Goal: Information Seeking & Learning: Learn about a topic

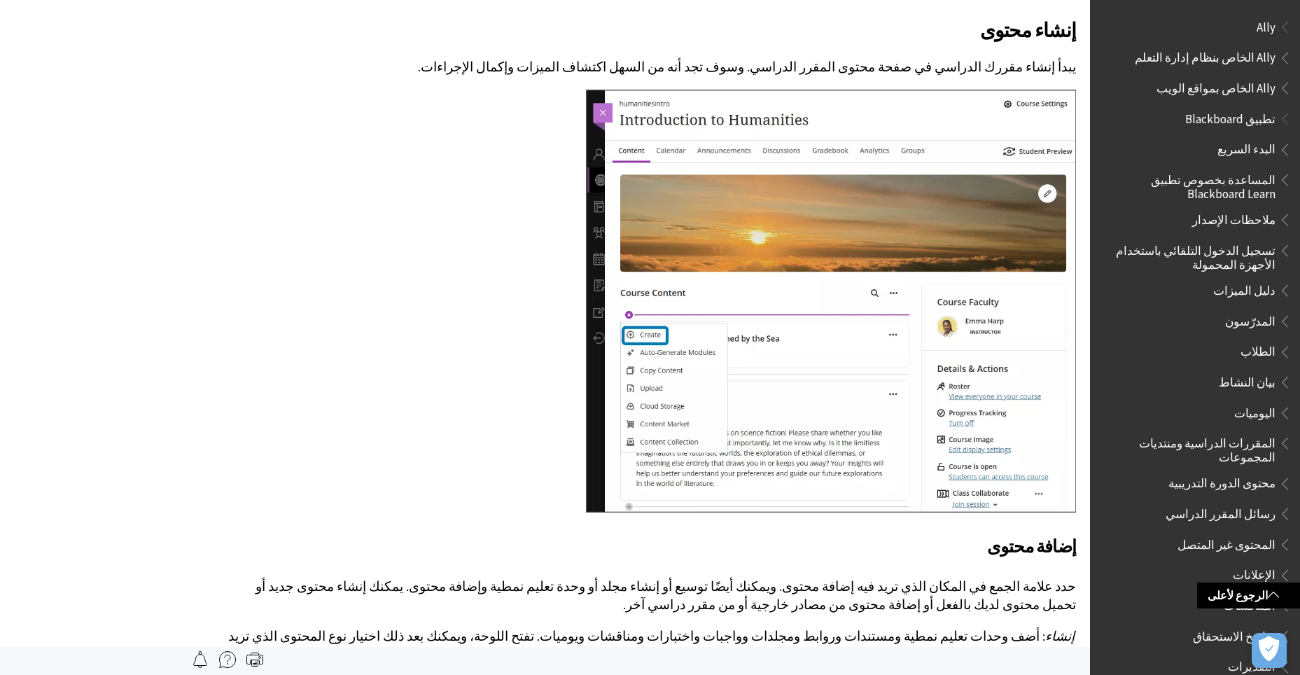
scroll to position [1723, 0]
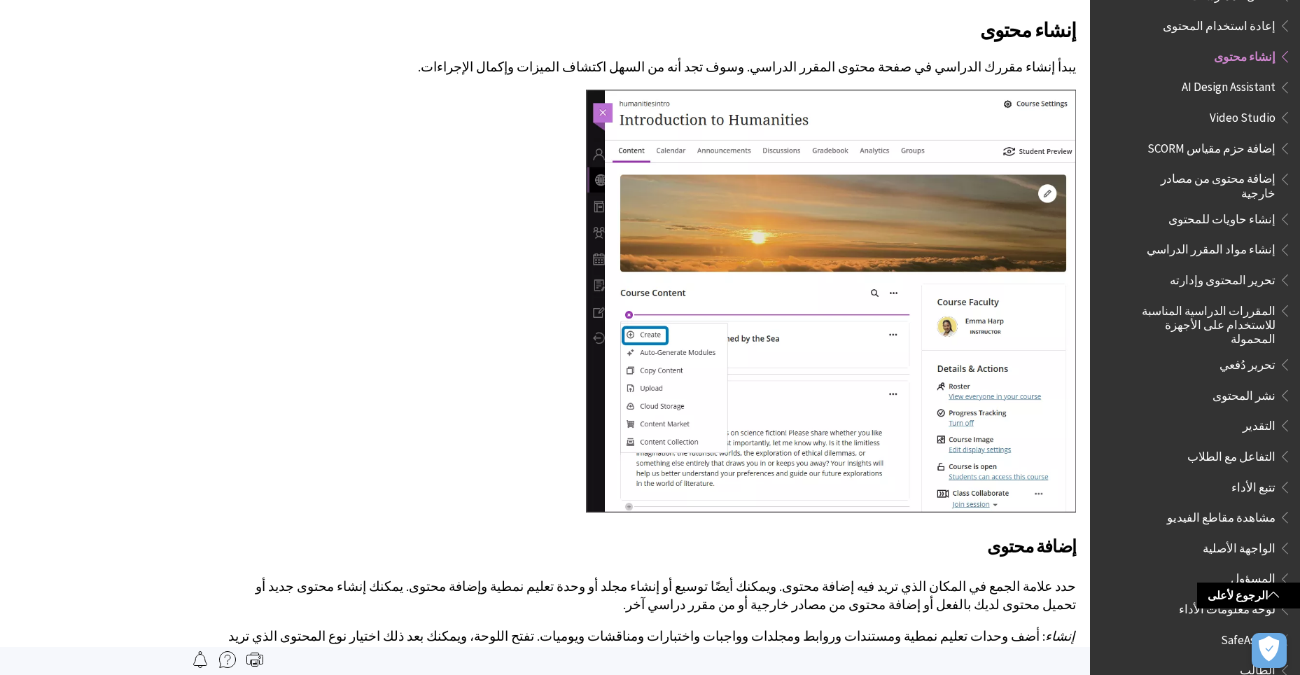
click at [1190, 268] on span "تحرير المحتوى وإدارته" at bounding box center [1223, 277] width 106 height 19
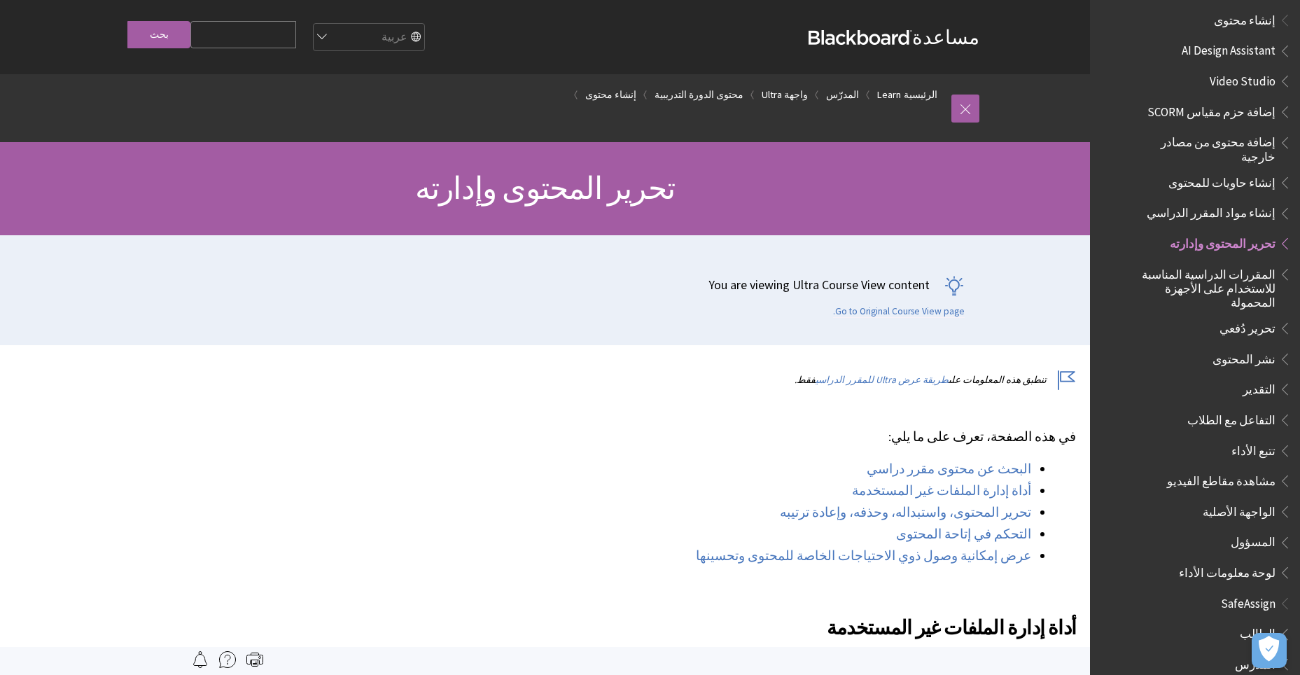
click at [1256, 131] on span "إضافة محتوى من مصادر خارجية" at bounding box center [1205, 147] width 141 height 33
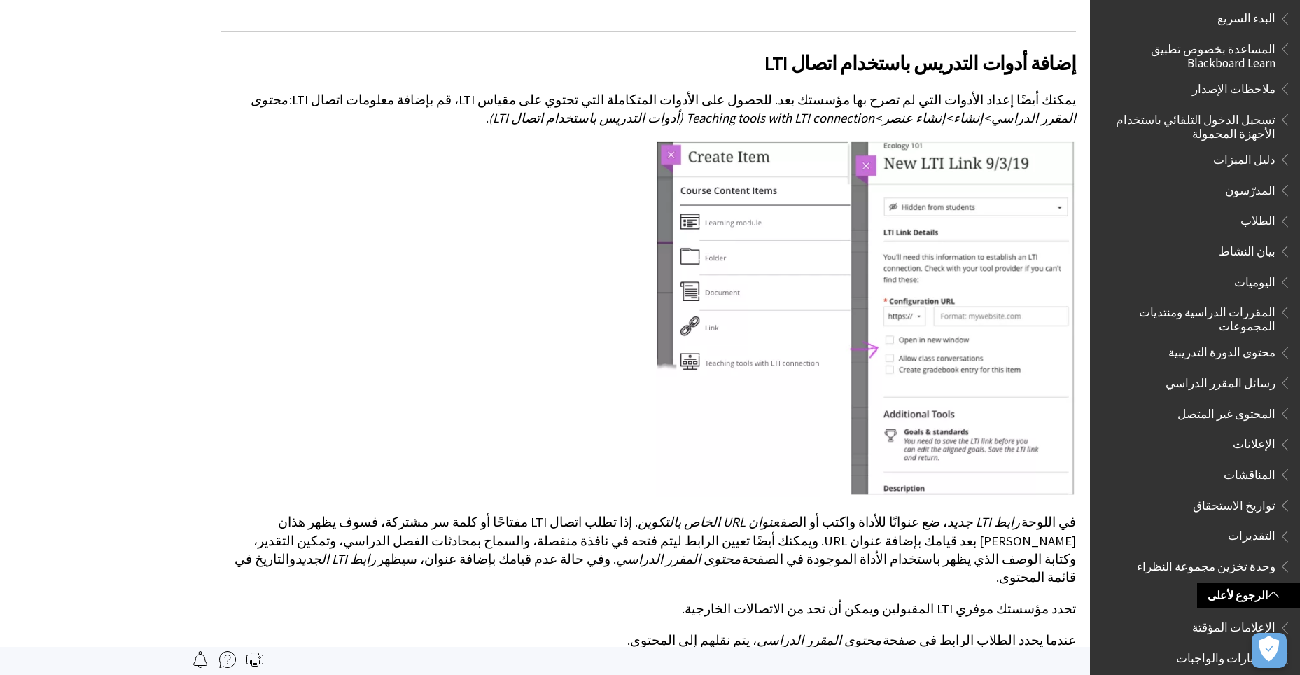
scroll to position [140, 0]
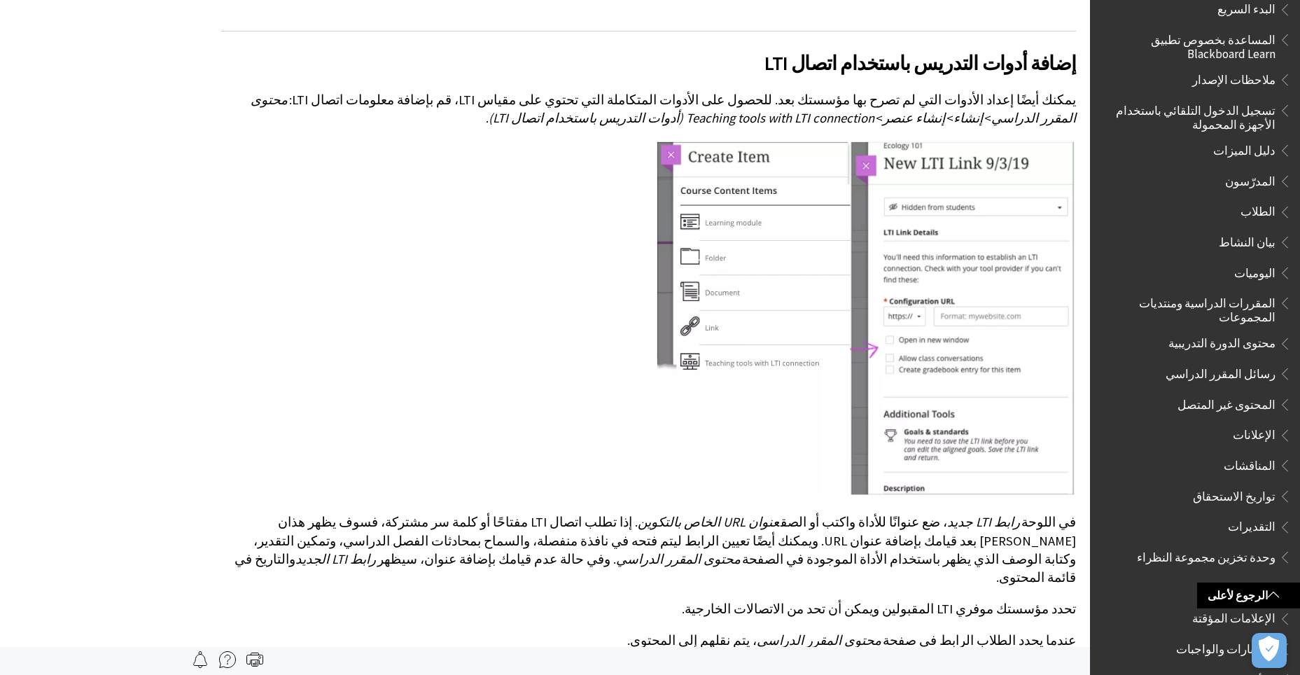
click at [1229, 186] on span "المدرّسون" at bounding box center [1199, 181] width 186 height 24
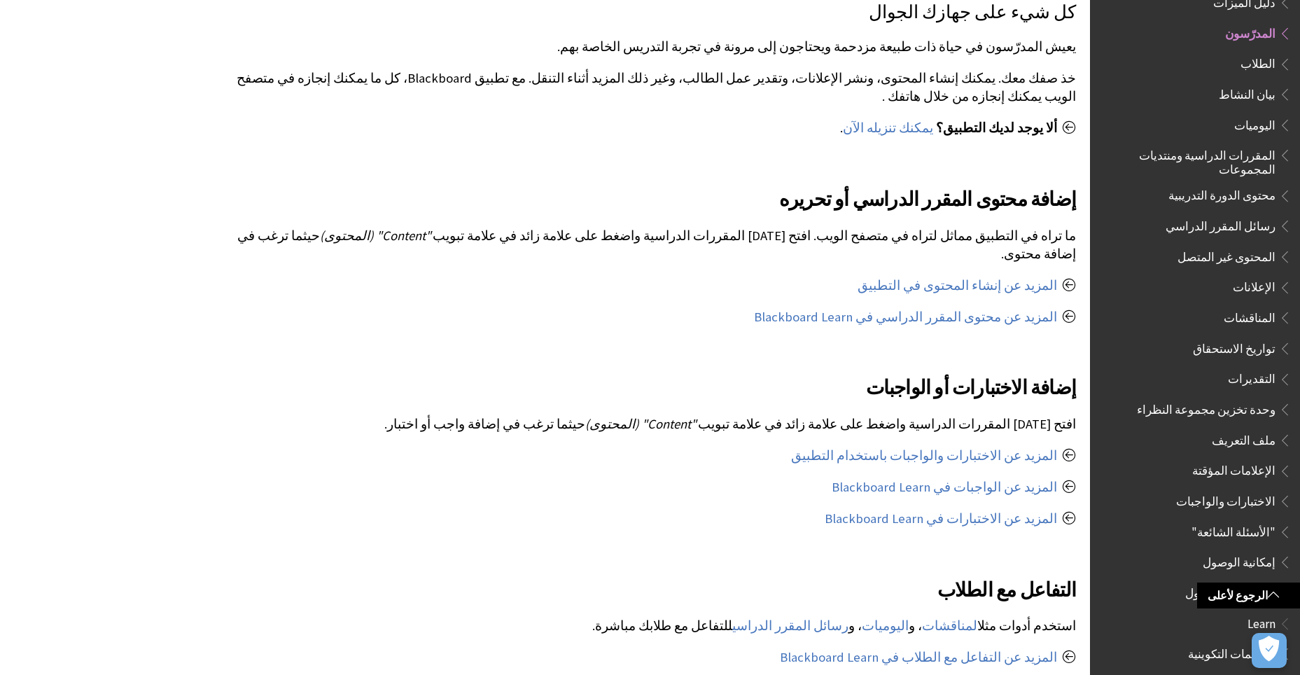
scroll to position [560, 0]
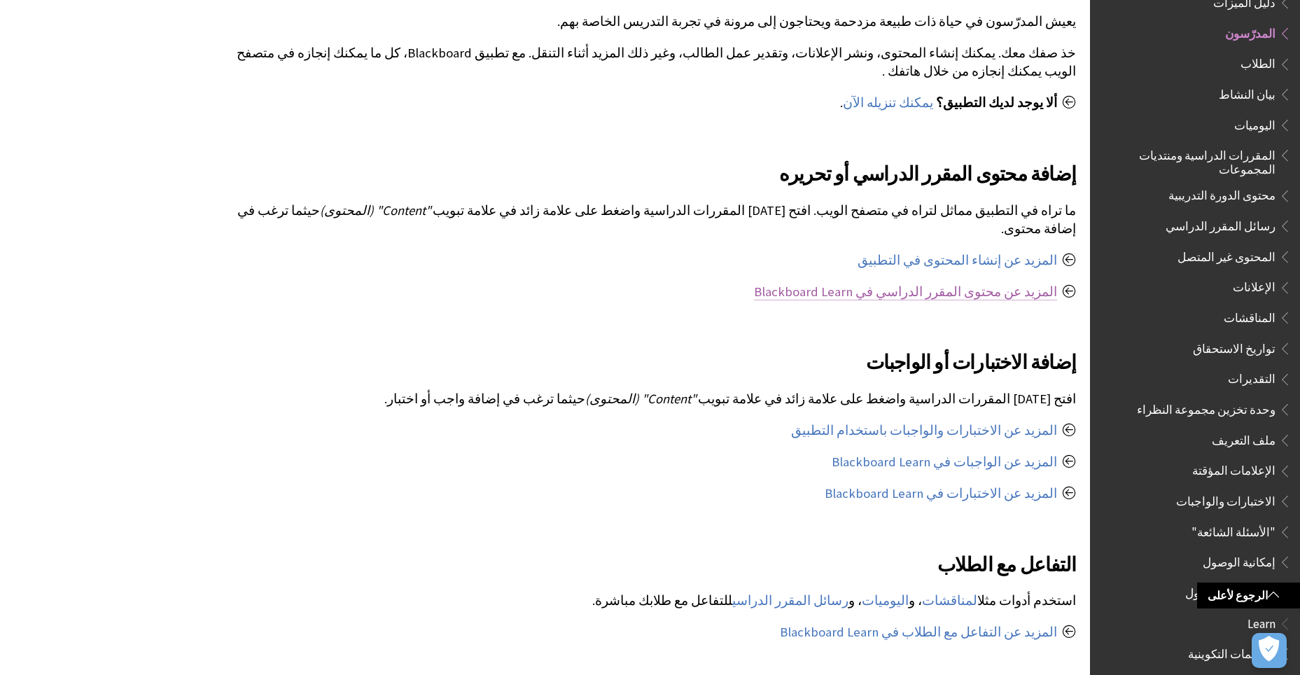
click at [892, 284] on link "المزيد عن محتوى المقرر الدراسي في Blackboard Learn" at bounding box center [905, 292] width 303 height 17
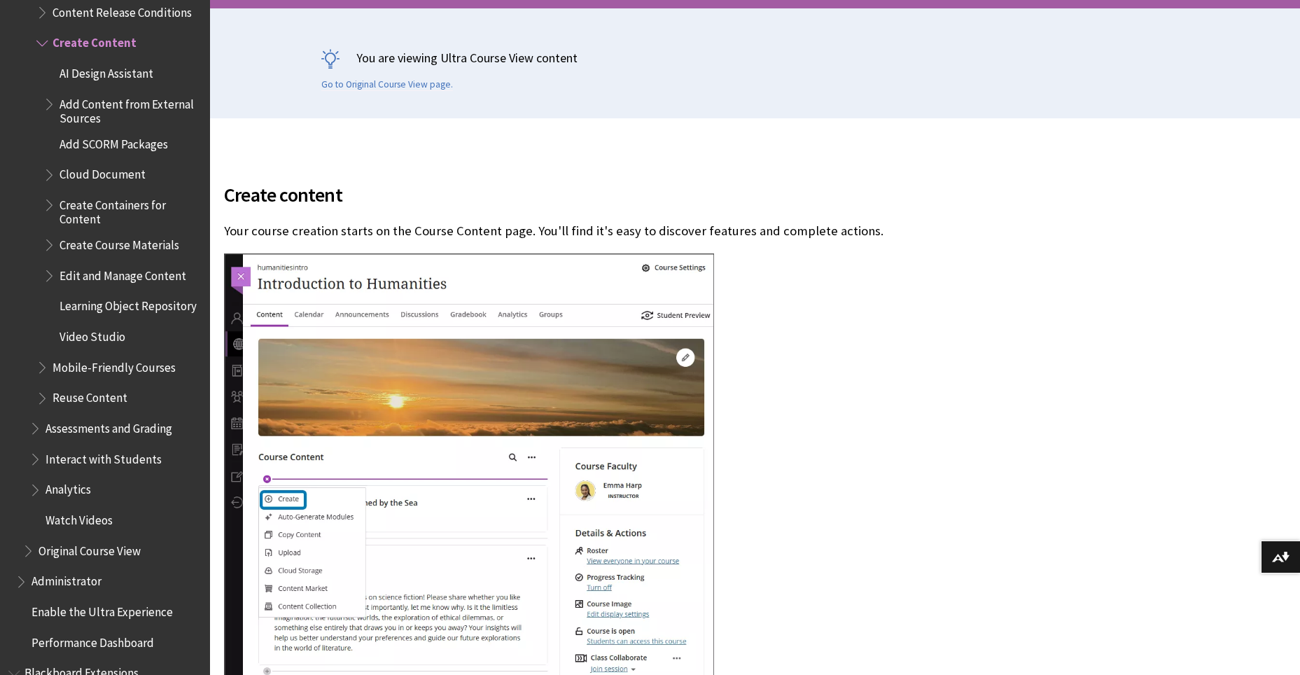
scroll to position [350, 0]
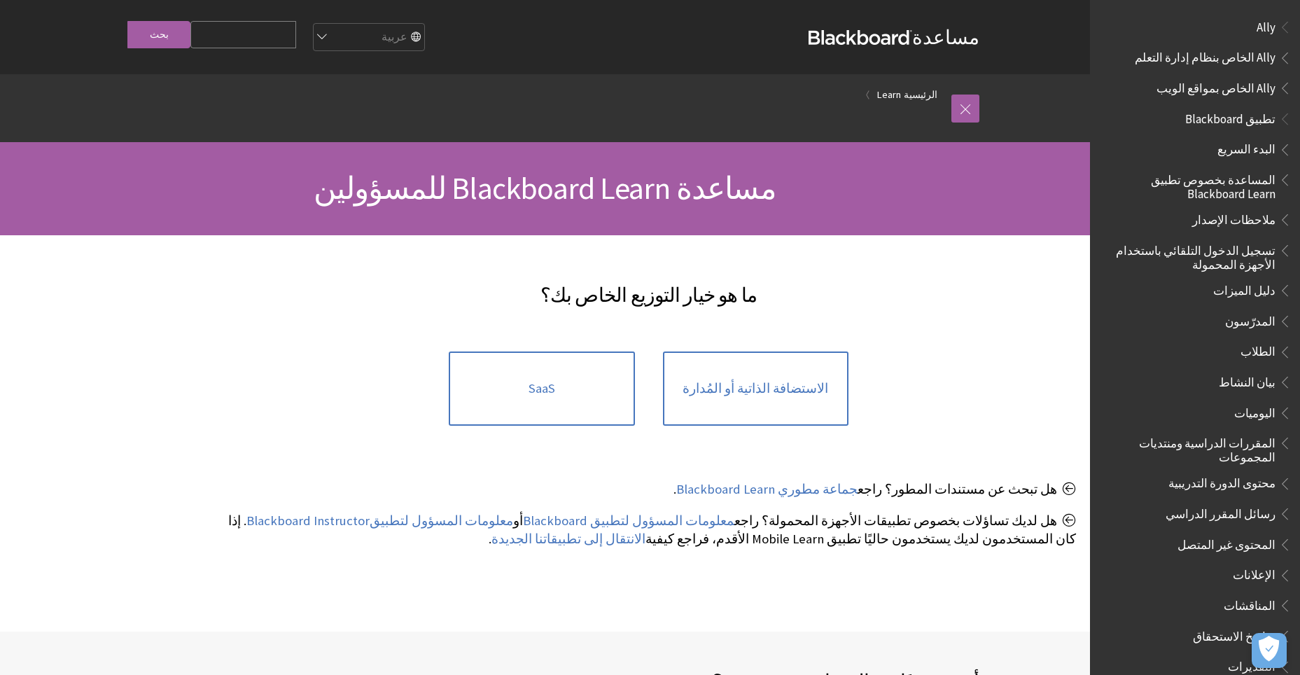
scroll to position [600, 0]
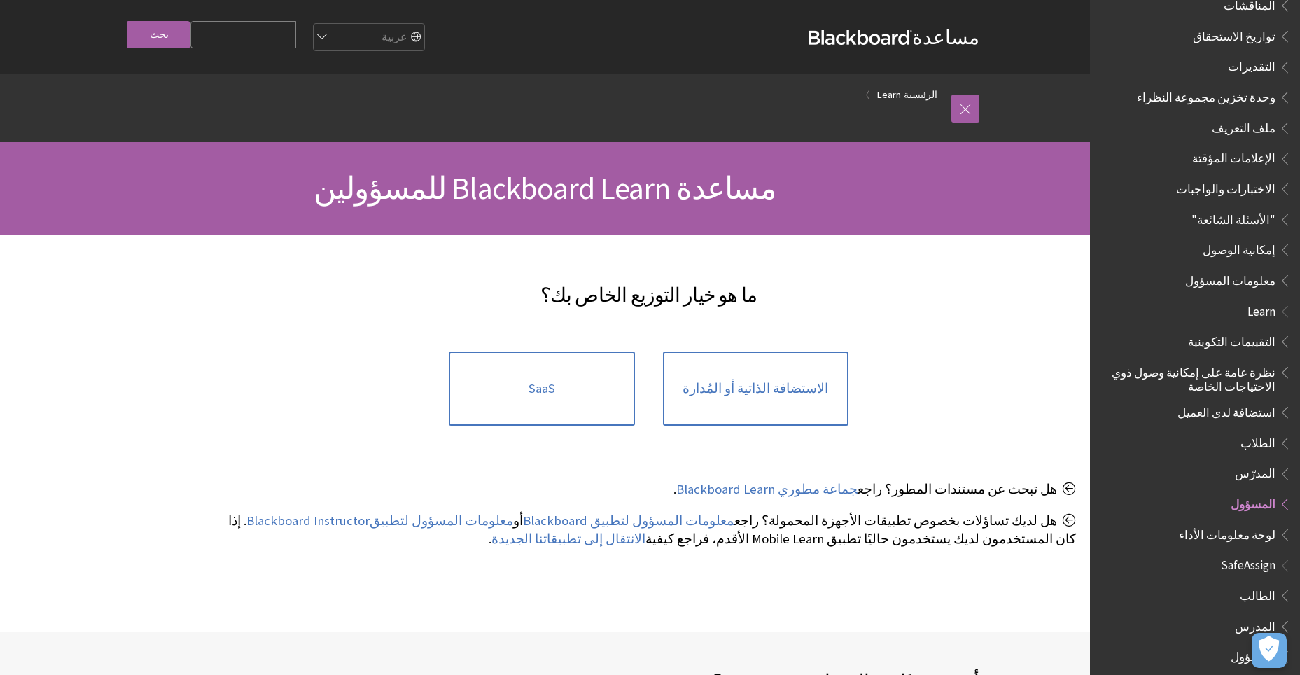
click at [1246, 493] on span "المسؤول" at bounding box center [1253, 501] width 45 height 19
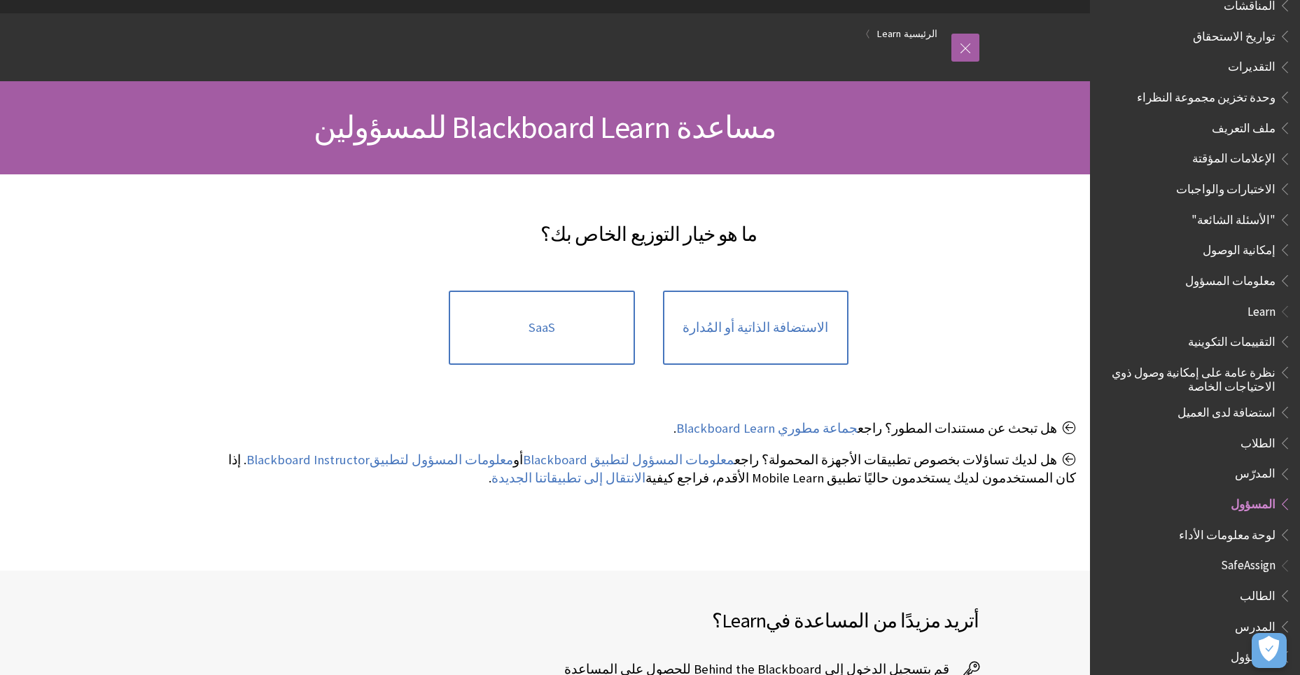
scroll to position [210, 0]
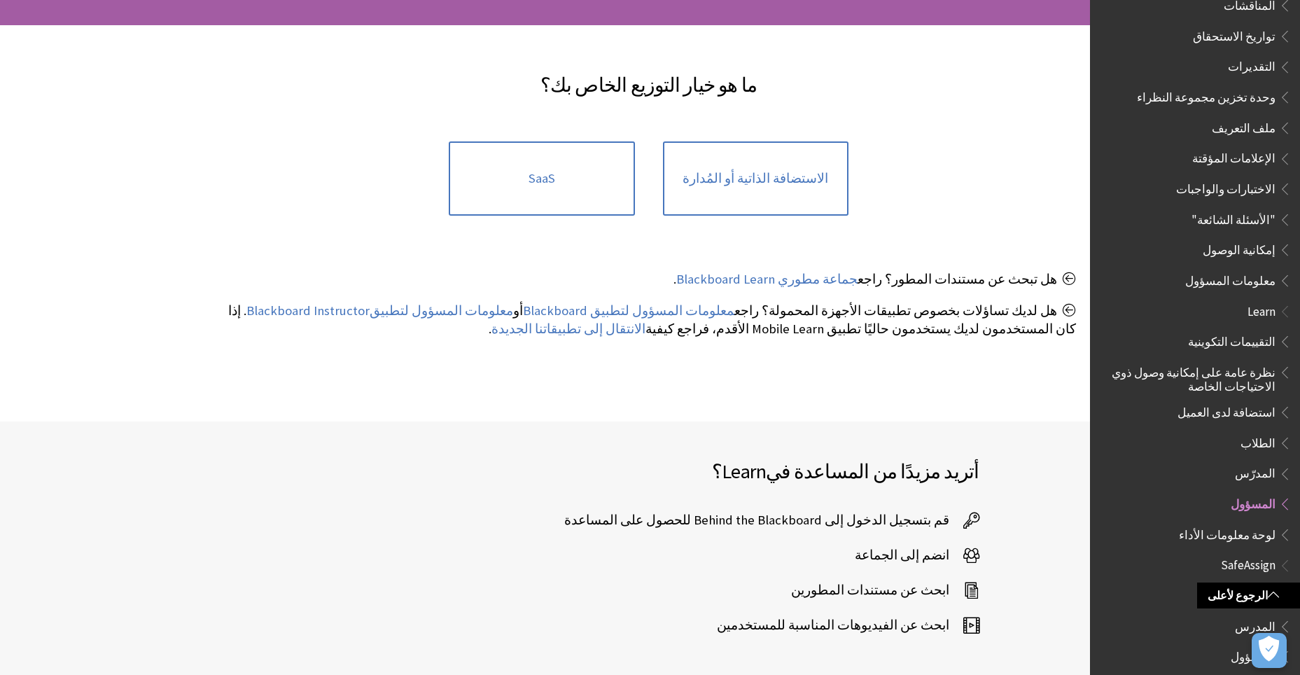
click at [1256, 492] on span "المسؤول" at bounding box center [1253, 501] width 45 height 19
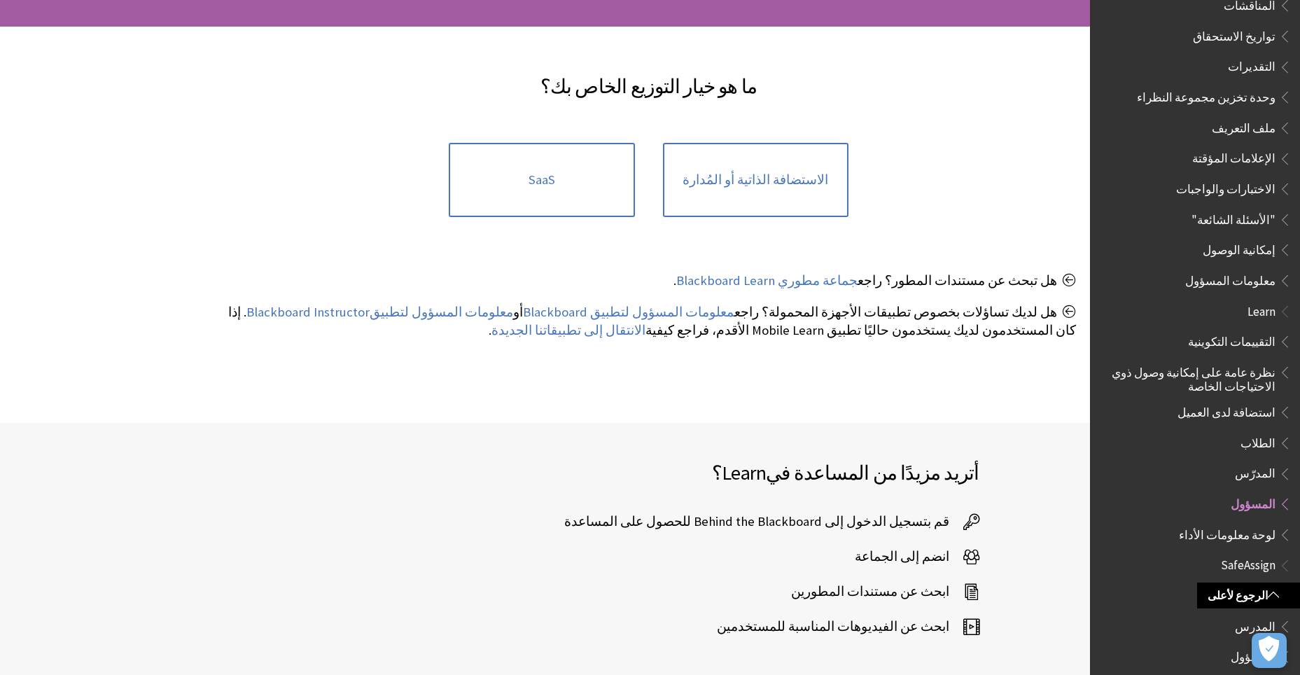
scroll to position [140, 0]
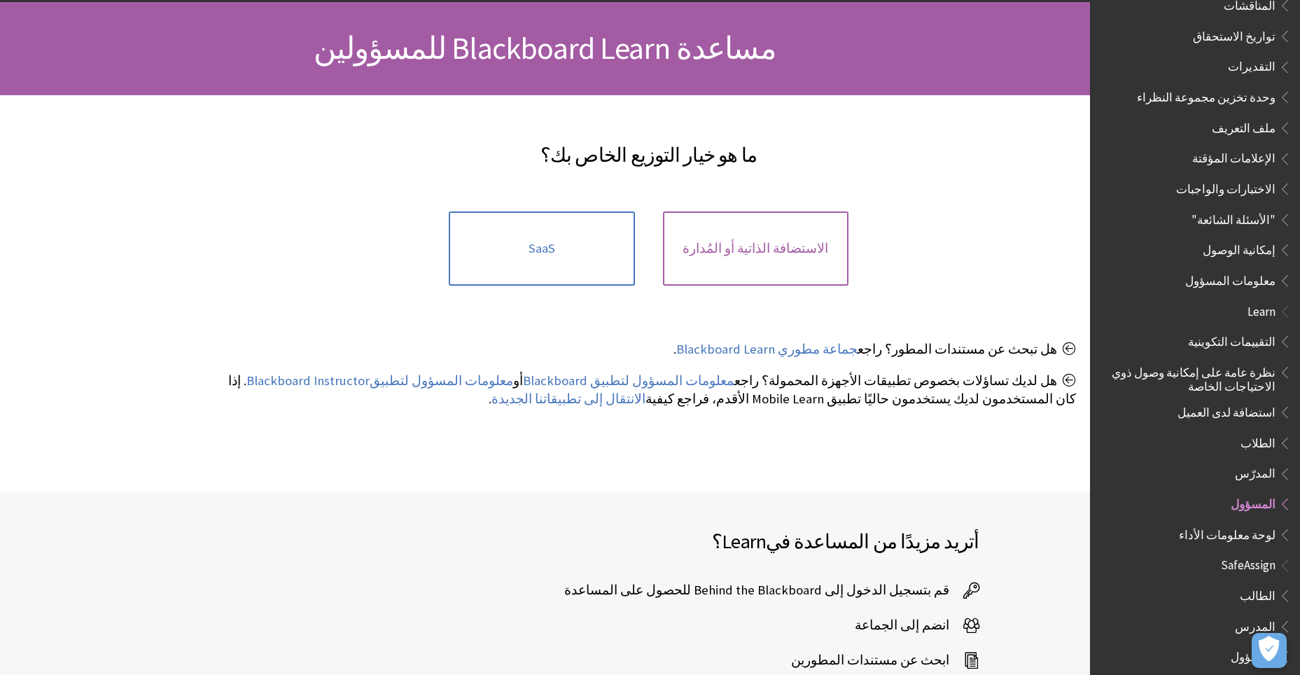
click at [740, 253] on span "الاستضافة الذاتية أو المُدارة" at bounding box center [756, 248] width 146 height 15
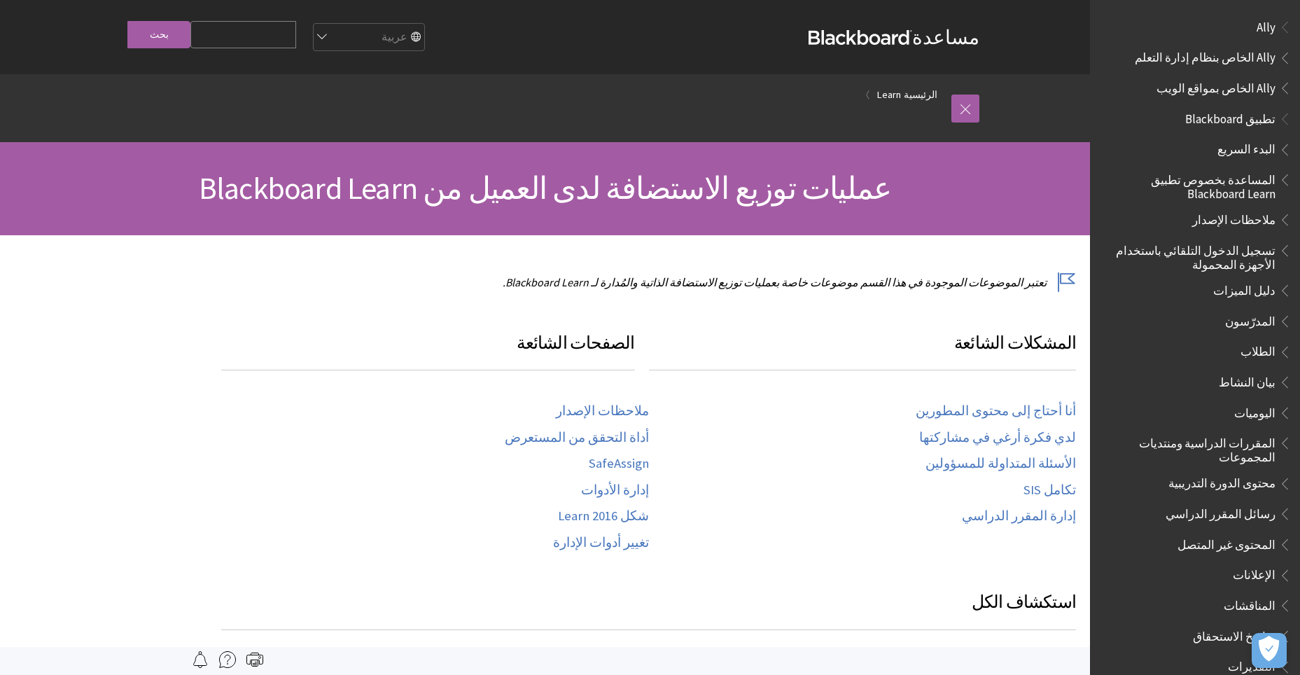
scroll to position [936, 0]
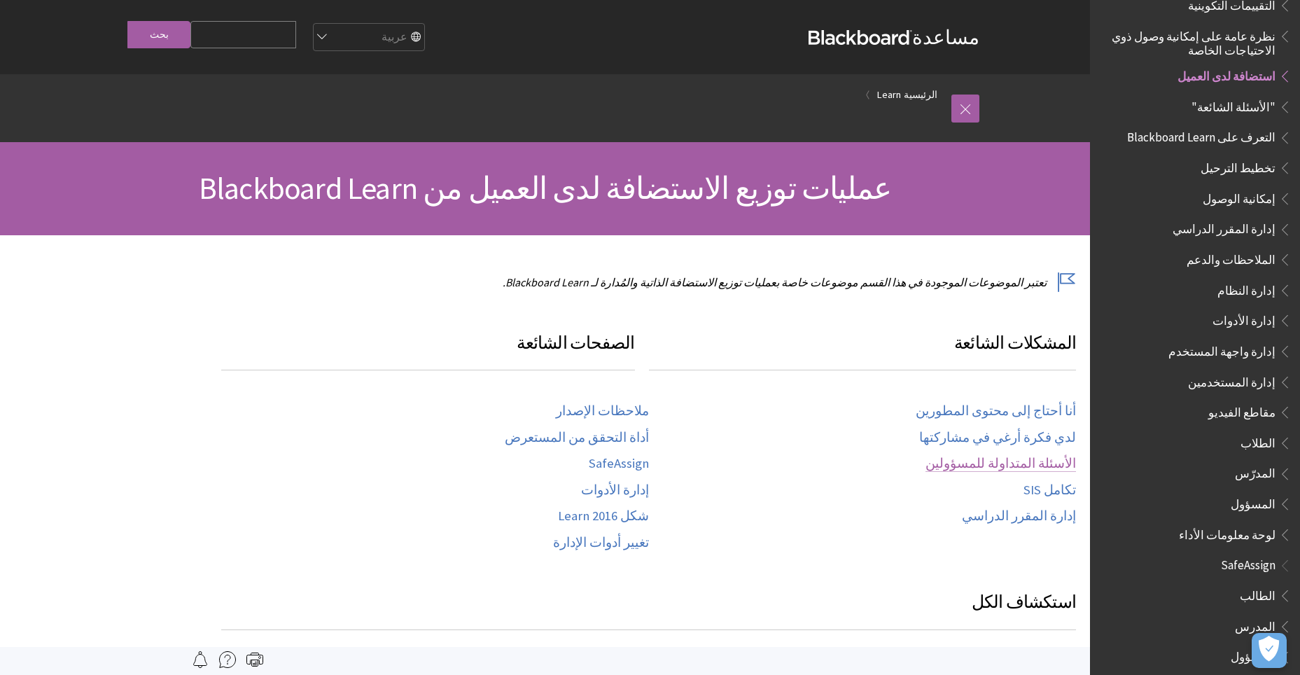
click at [1026, 458] on link "الأسئلة المتداولة للمسؤولين" at bounding box center [1001, 464] width 151 height 16
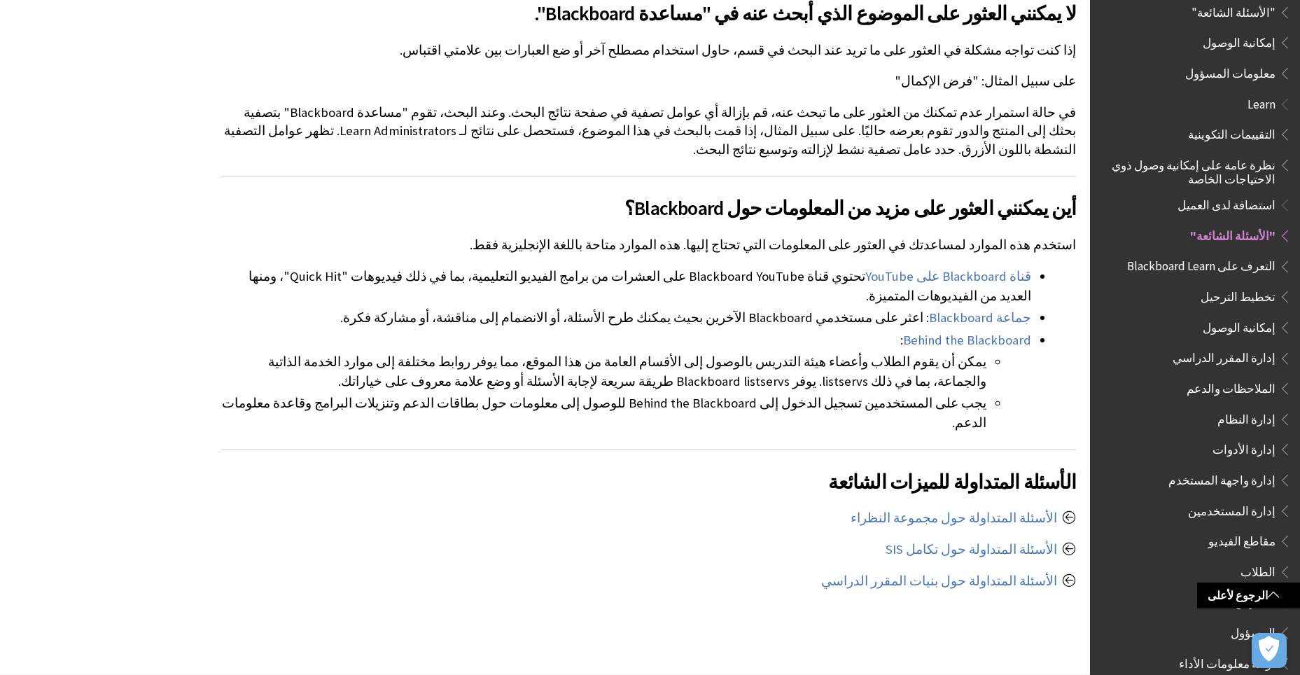
scroll to position [796, 0]
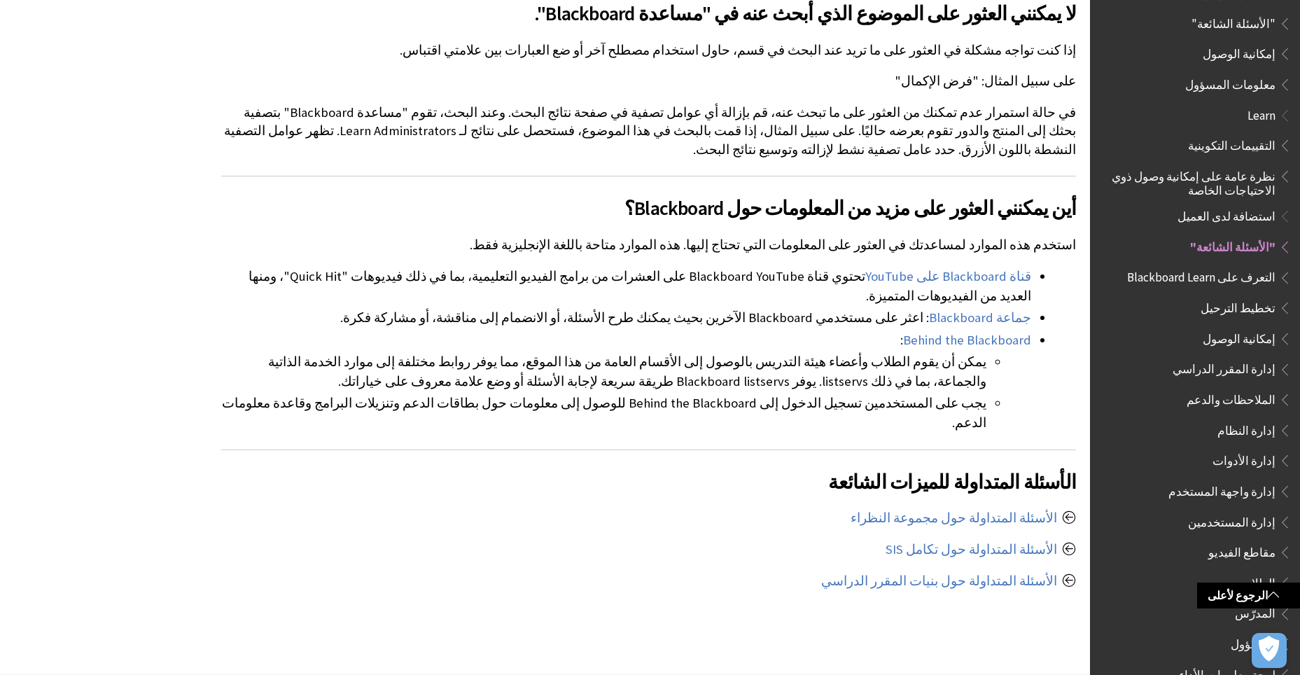
click at [1226, 81] on span "معلومات المسؤول" at bounding box center [1231, 82] width 90 height 19
click at [1281, 76] on span "Book outline for Blackboard App Help" at bounding box center [1283, 82] width 15 height 18
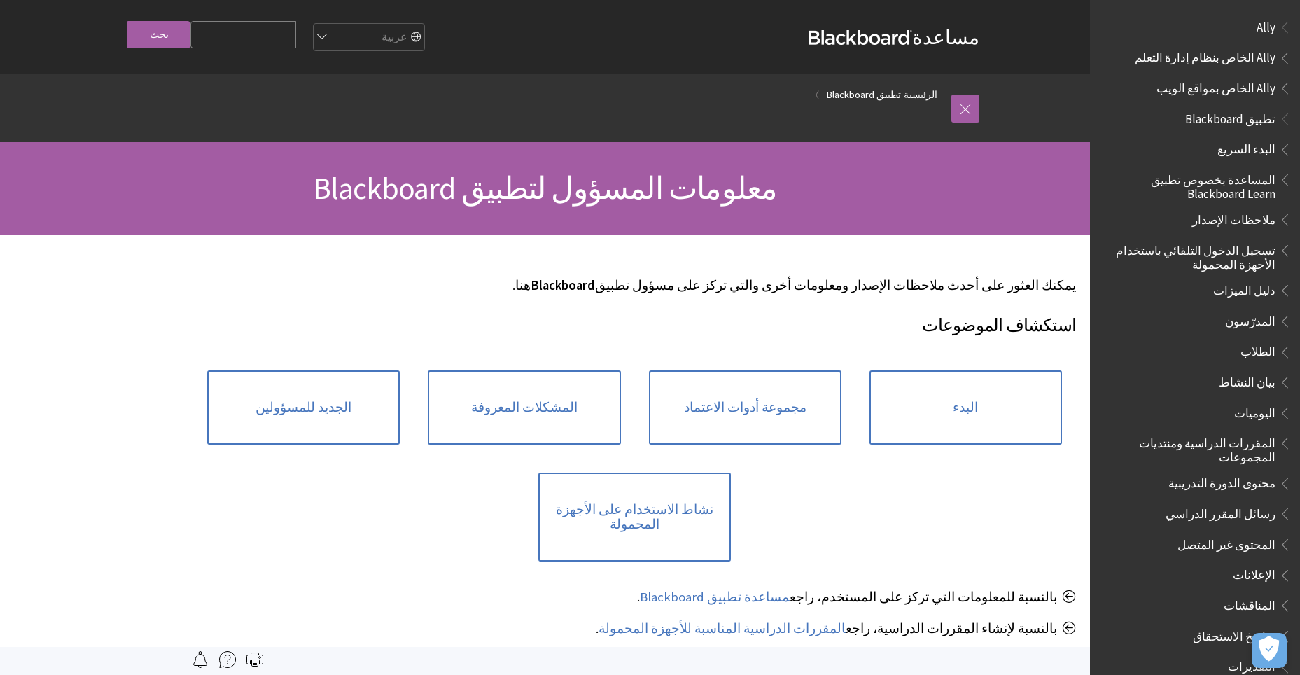
scroll to position [753, 0]
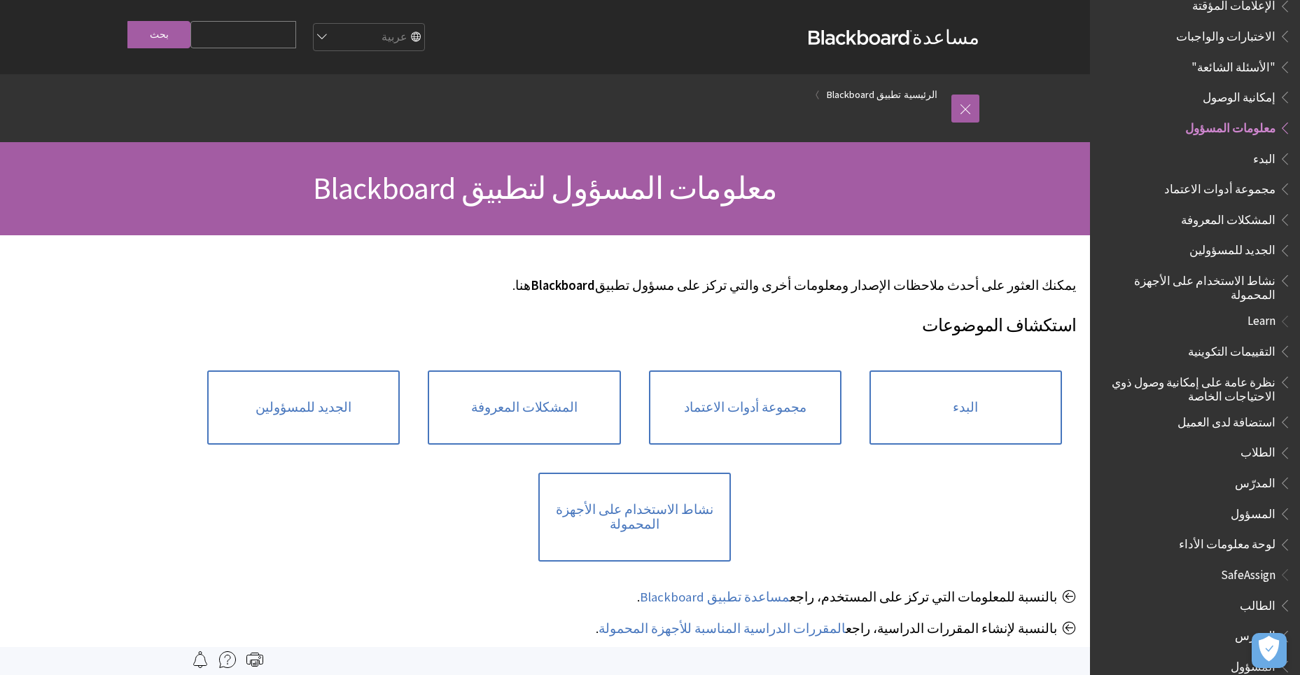
click at [1249, 240] on span "الجديد للمسؤولين" at bounding box center [1233, 248] width 86 height 19
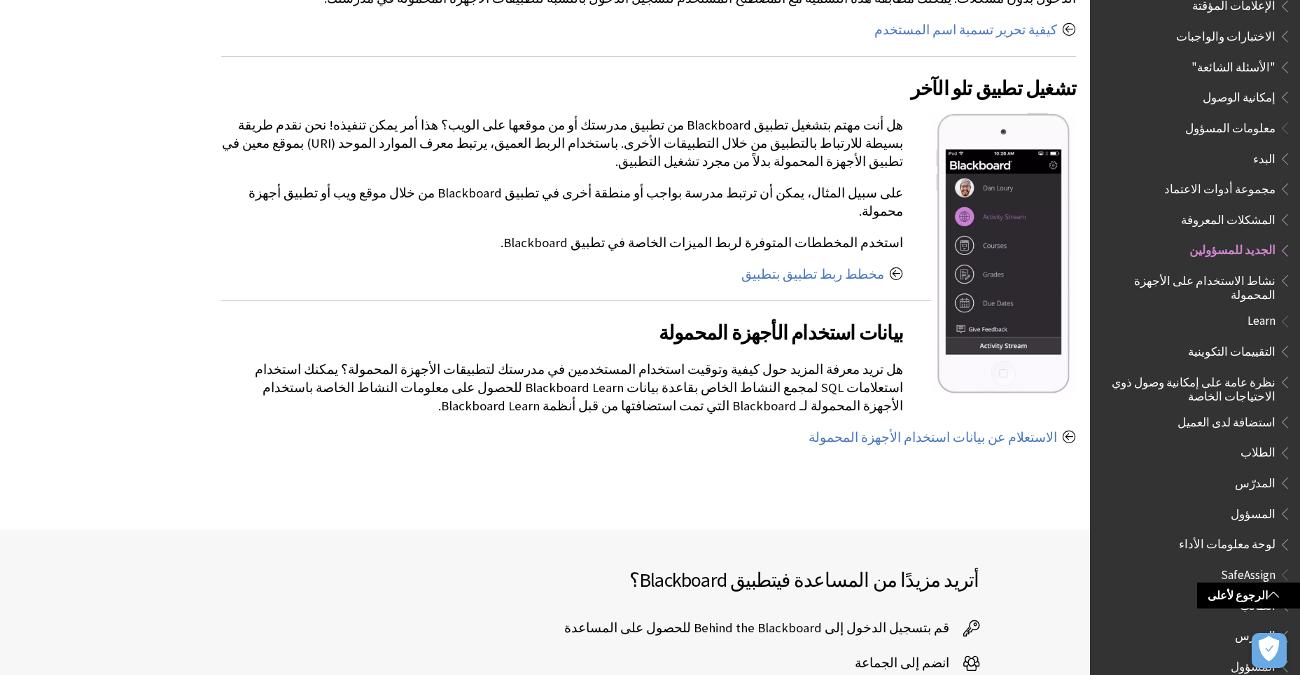
scroll to position [2311, 0]
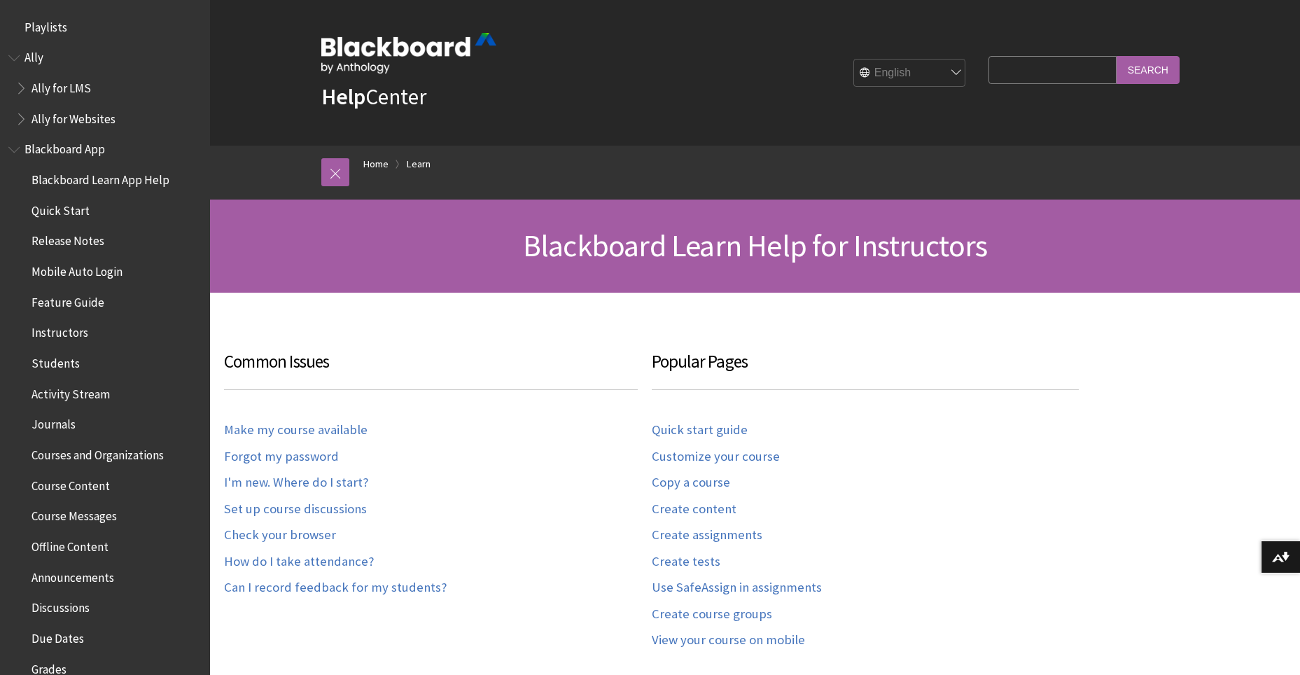
scroll to position [1379, 0]
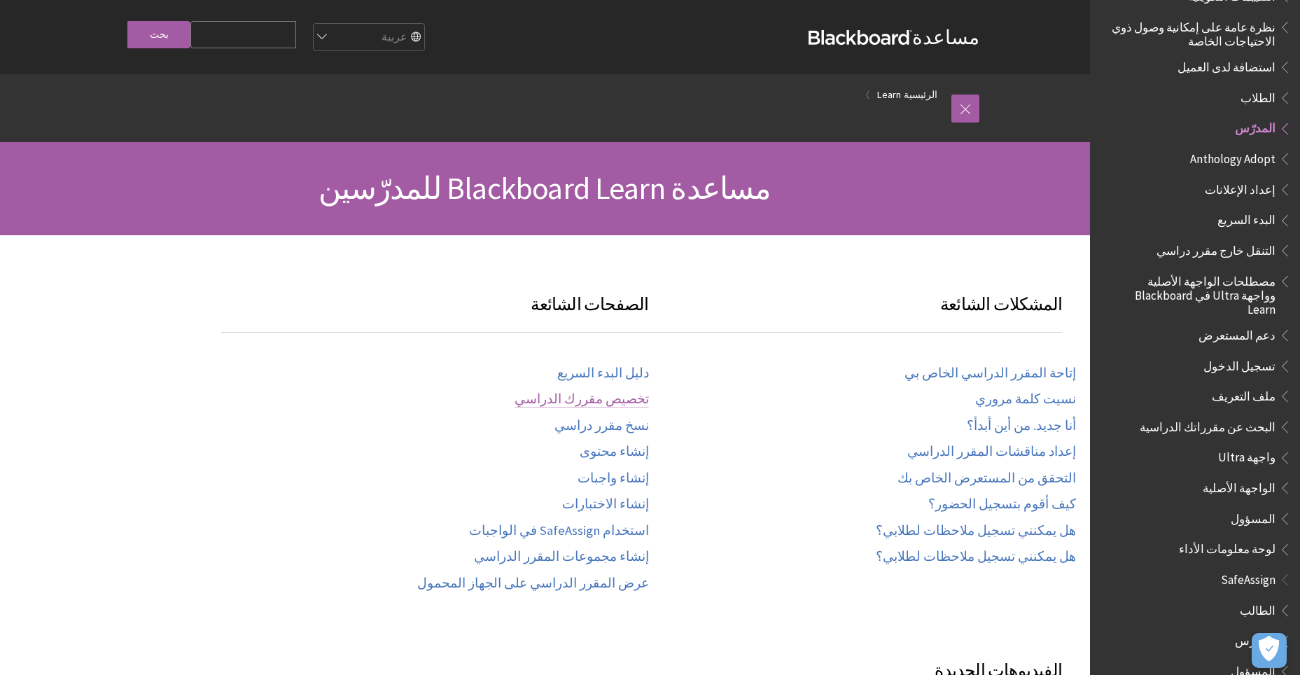
click at [598, 401] on link "تخصيص مقررك الدراسي" at bounding box center [582, 399] width 134 height 16
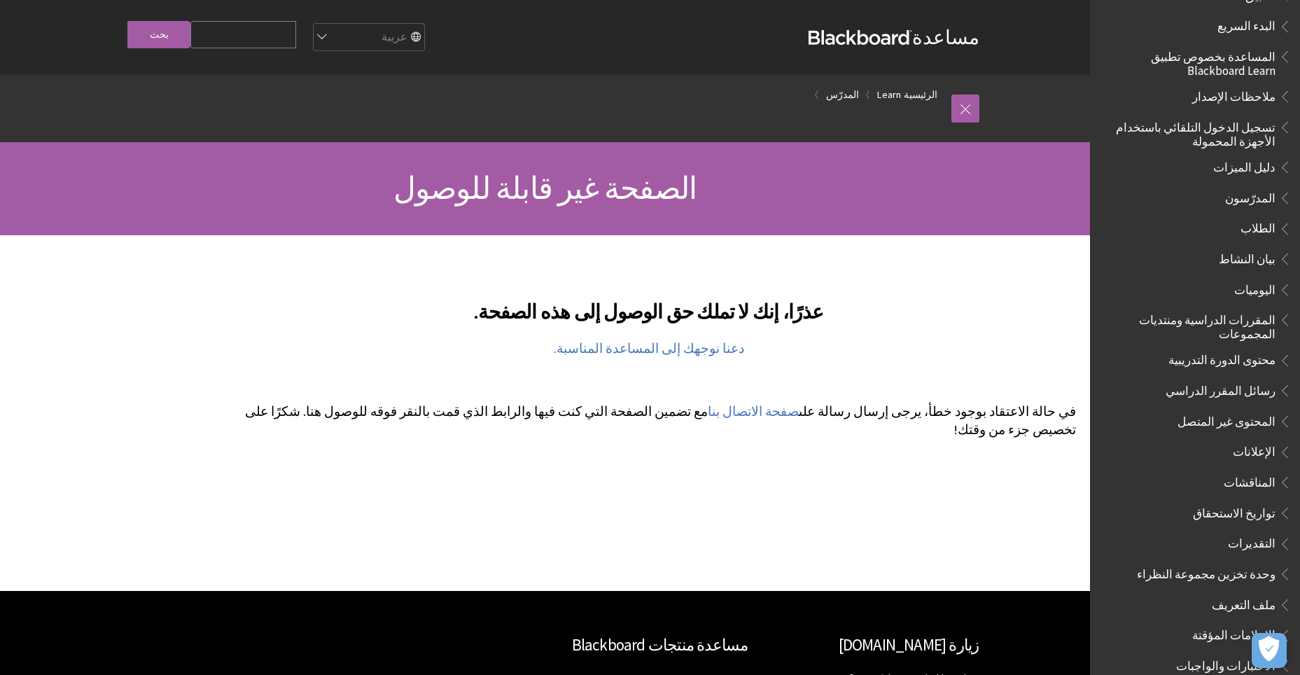
scroll to position [140, 0]
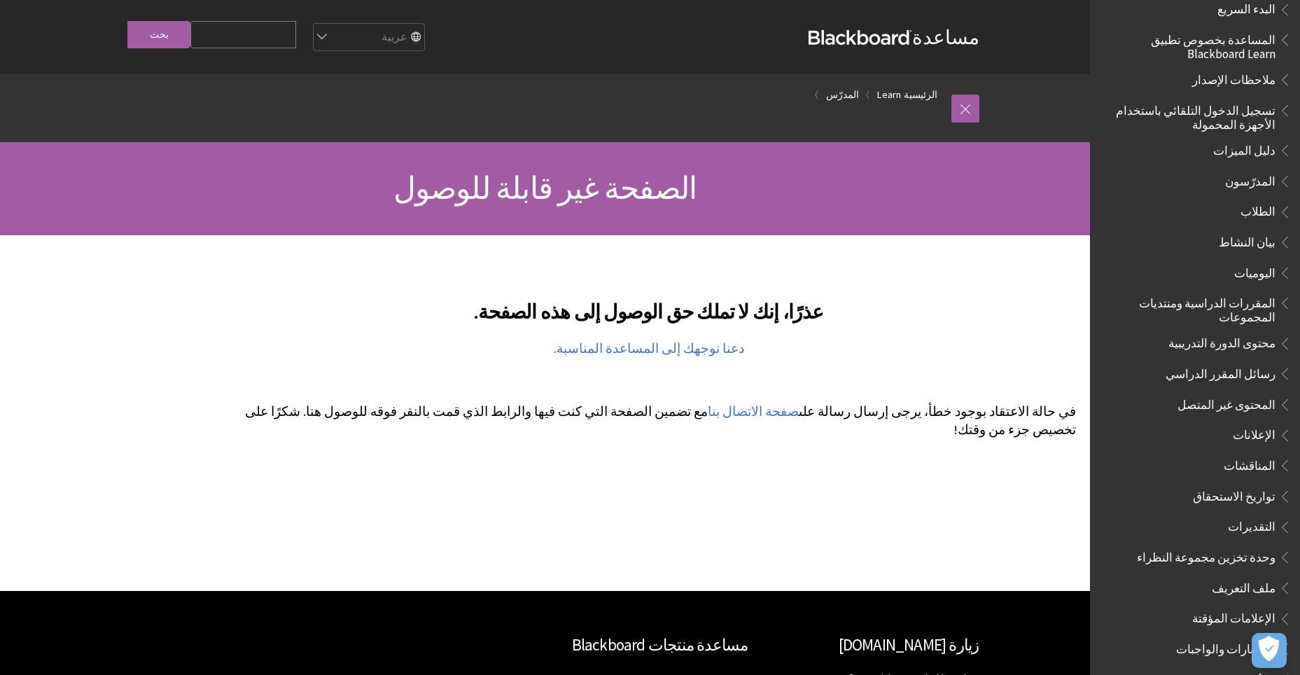
click at [1249, 182] on span "المدرّسون" at bounding box center [1251, 178] width 50 height 19
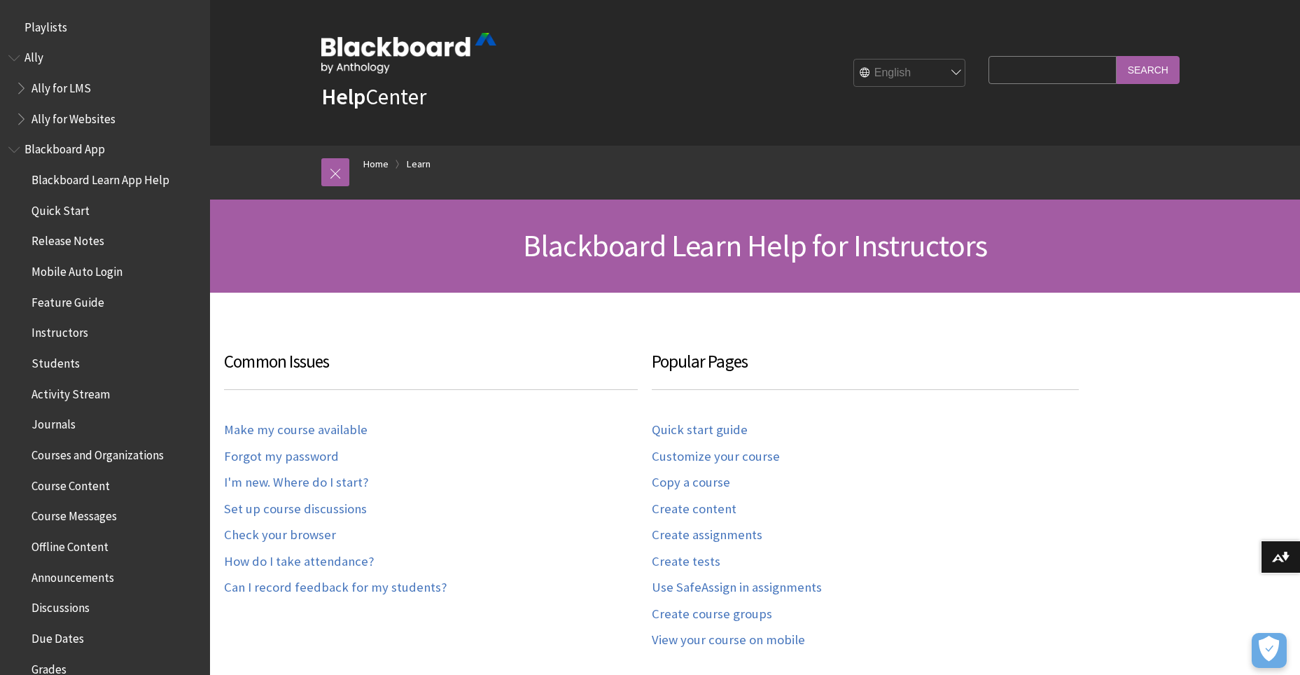
scroll to position [1379, 0]
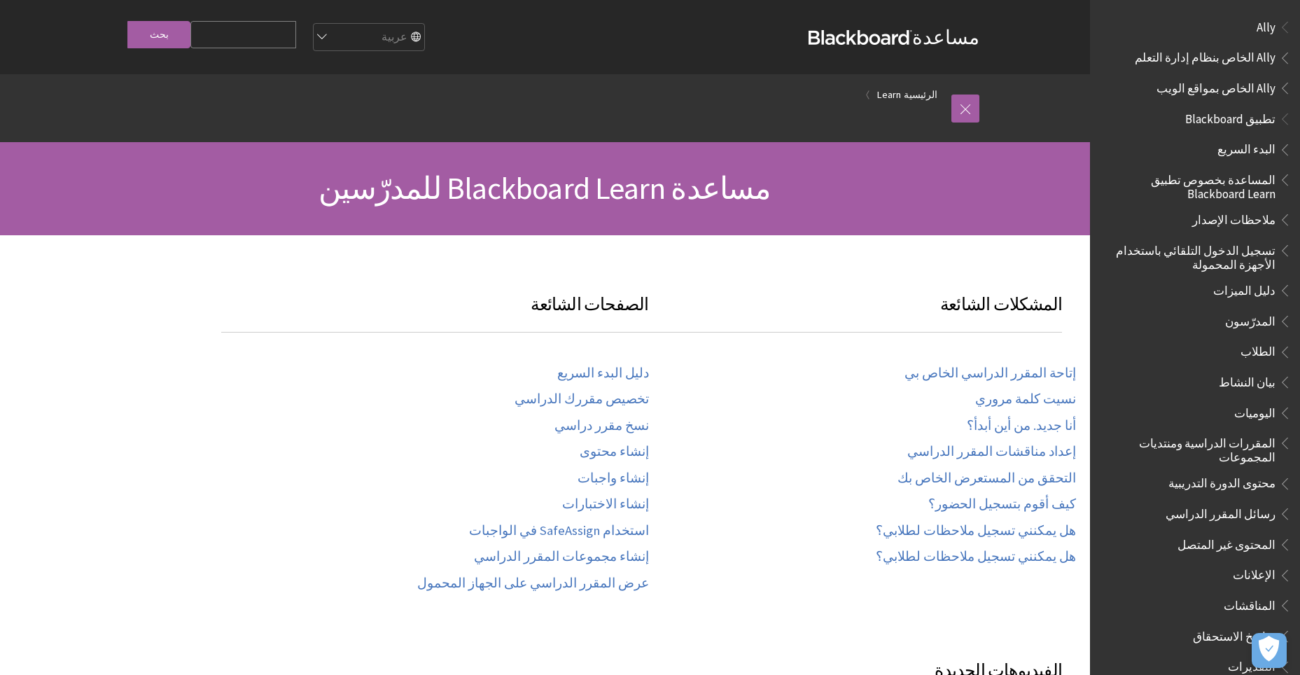
scroll to position [945, 0]
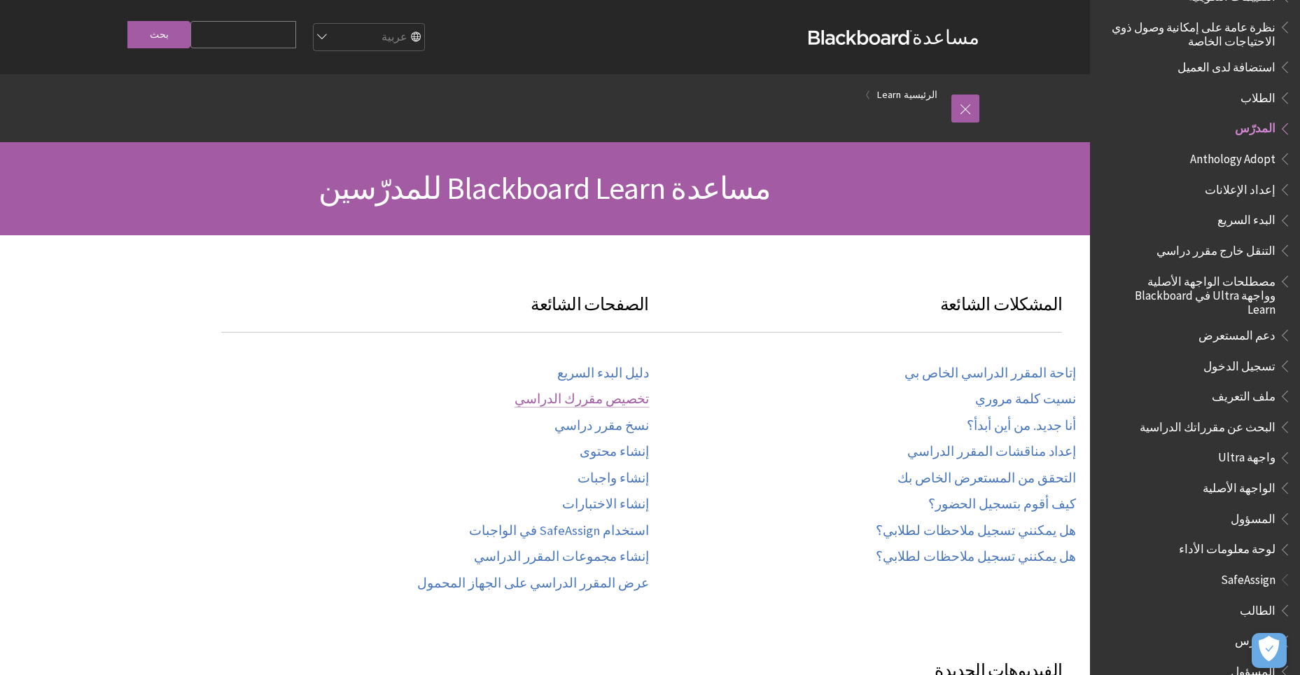
click at [598, 394] on link "تخصيص مقررك الدراسي" at bounding box center [582, 399] width 134 height 16
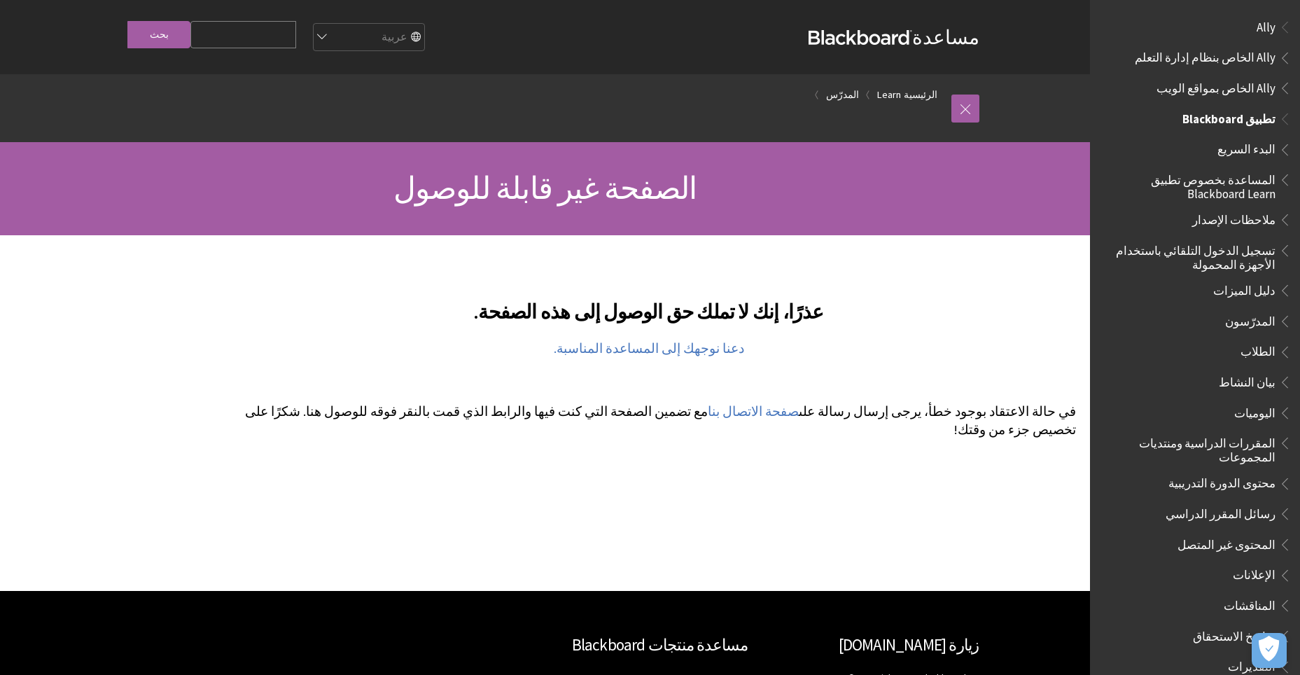
click at [1249, 319] on span "المدرّسون" at bounding box center [1251, 319] width 50 height 19
click at [1244, 319] on span "المدرّسون" at bounding box center [1251, 319] width 50 height 19
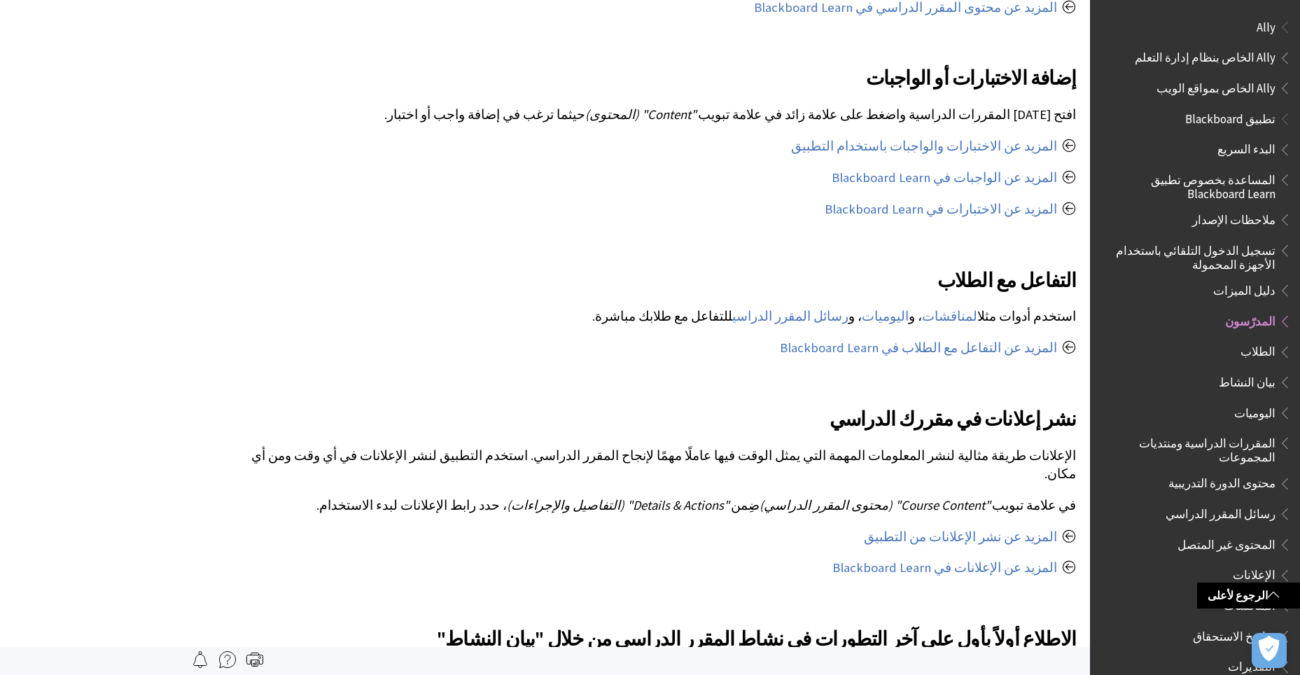
scroll to position [840, 0]
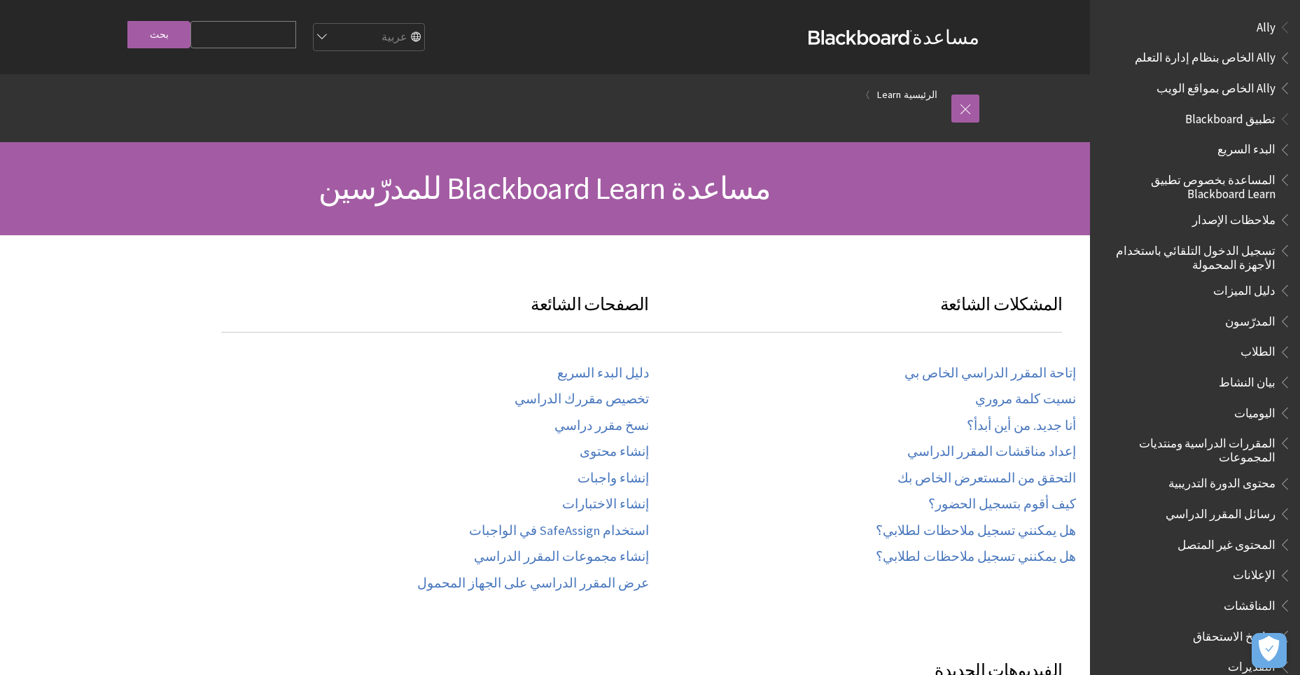
scroll to position [945, 0]
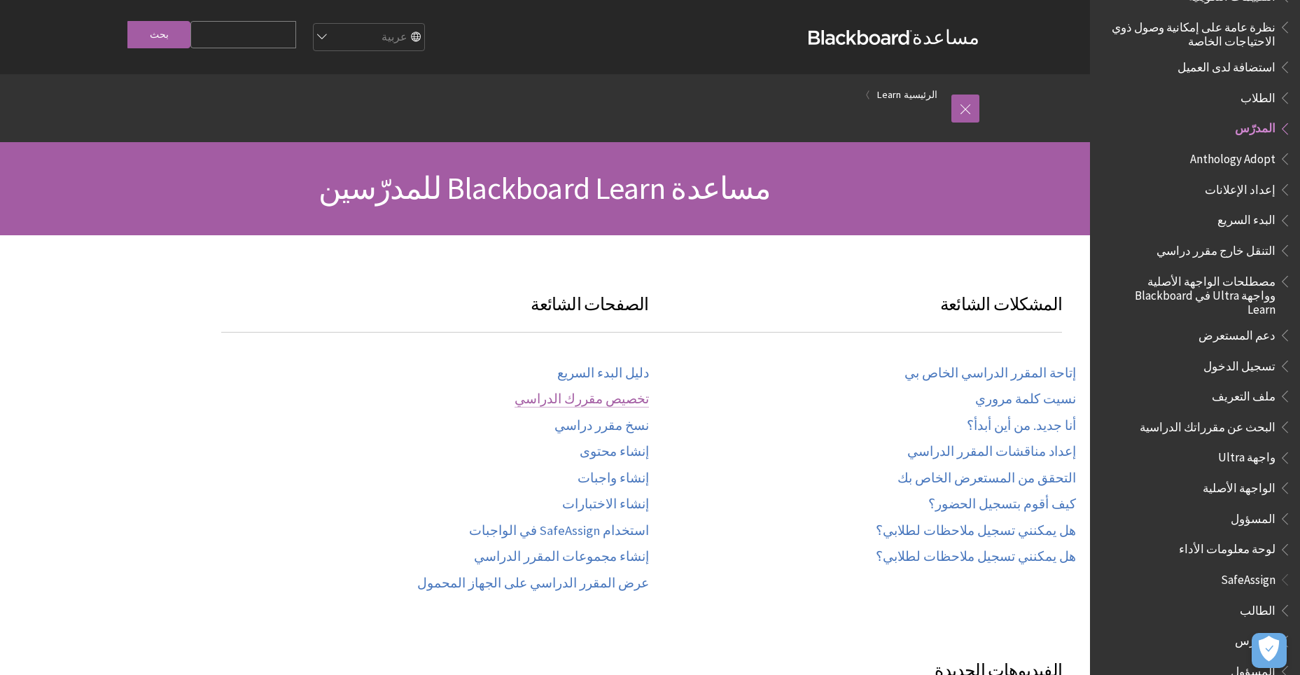
click at [616, 401] on link "تخصيص مقررك الدراسي" at bounding box center [582, 399] width 134 height 16
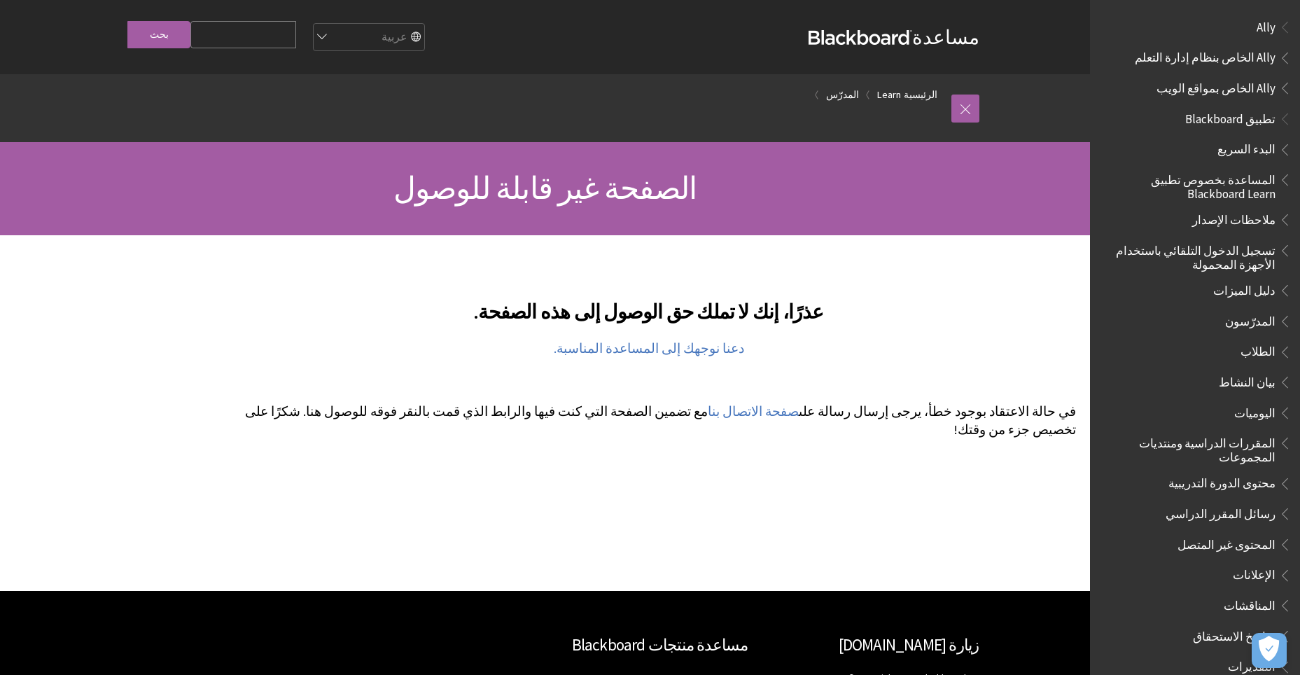
click at [1247, 321] on span "المدرّسون" at bounding box center [1251, 319] width 50 height 19
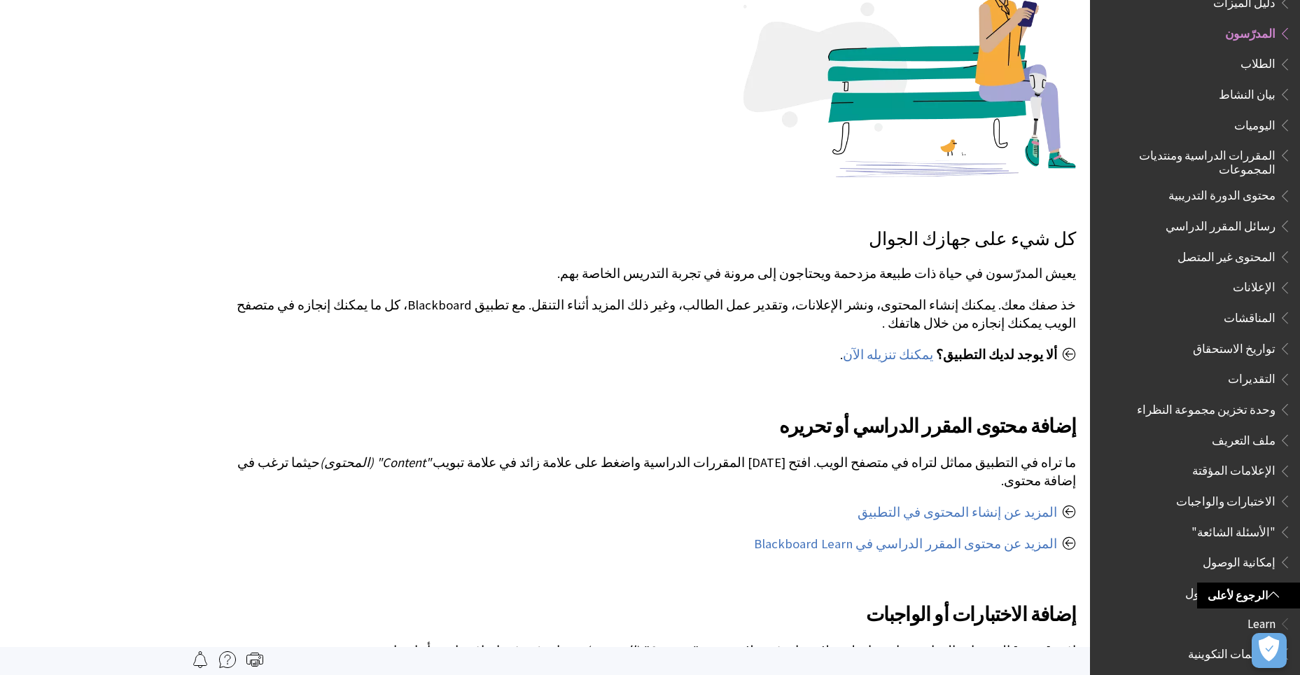
scroll to position [140, 0]
